Goal: Navigation & Orientation: Go to known website

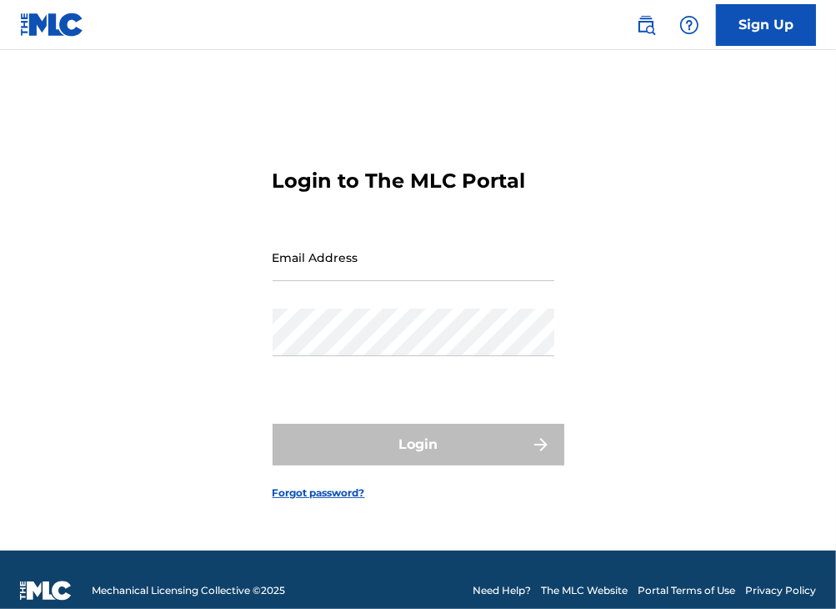
click at [460, 262] on input "Email Address" at bounding box center [414, 257] width 282 height 48
type input "[EMAIL_ADDRESS][DOMAIN_NAME]"
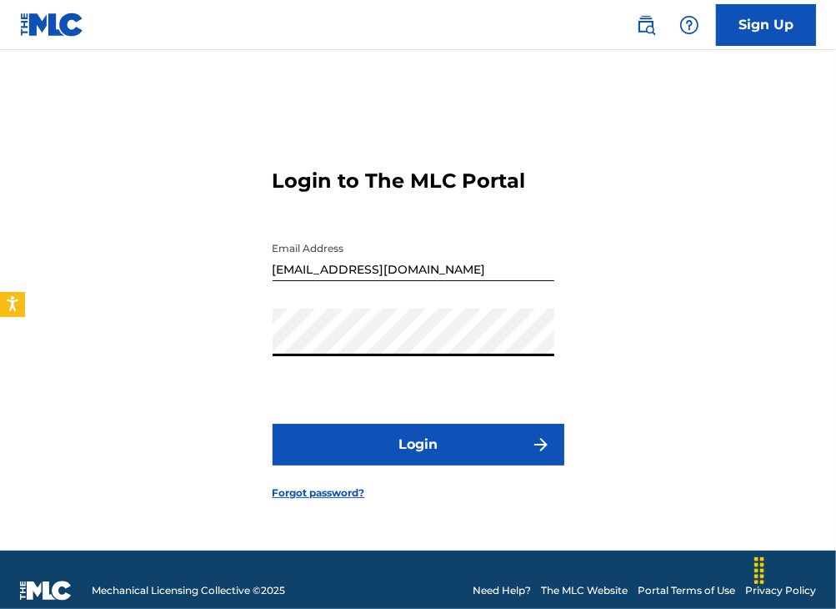
click at [359, 451] on button "Login" at bounding box center [419, 445] width 292 height 42
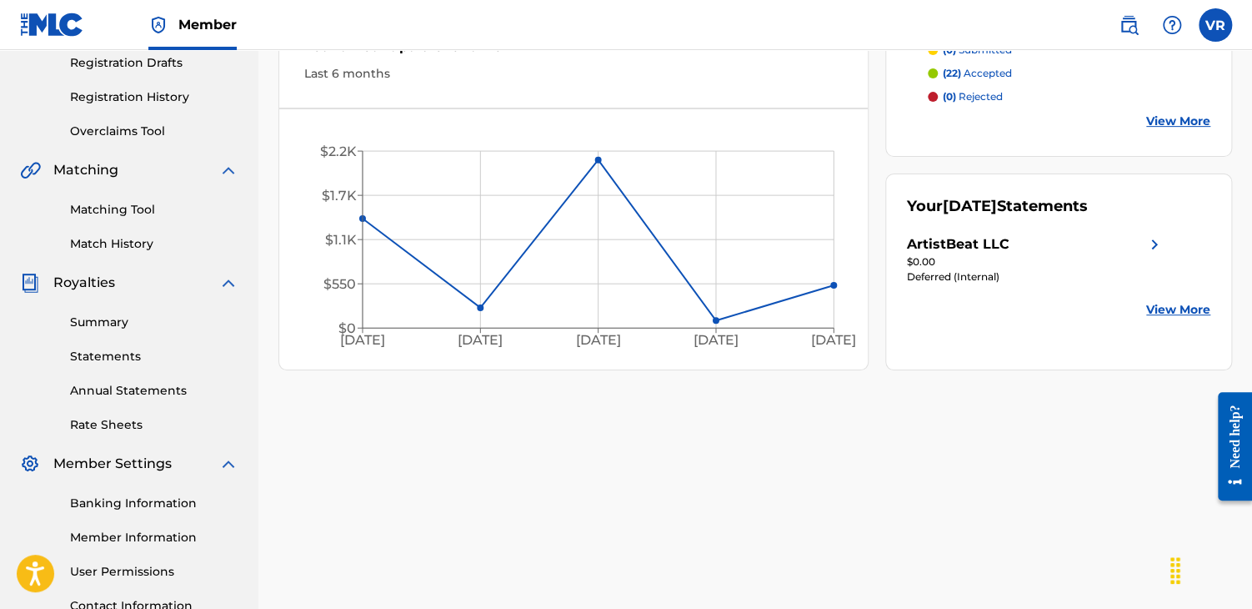
scroll to position [279, 0]
